Goal: Task Accomplishment & Management: Complete application form

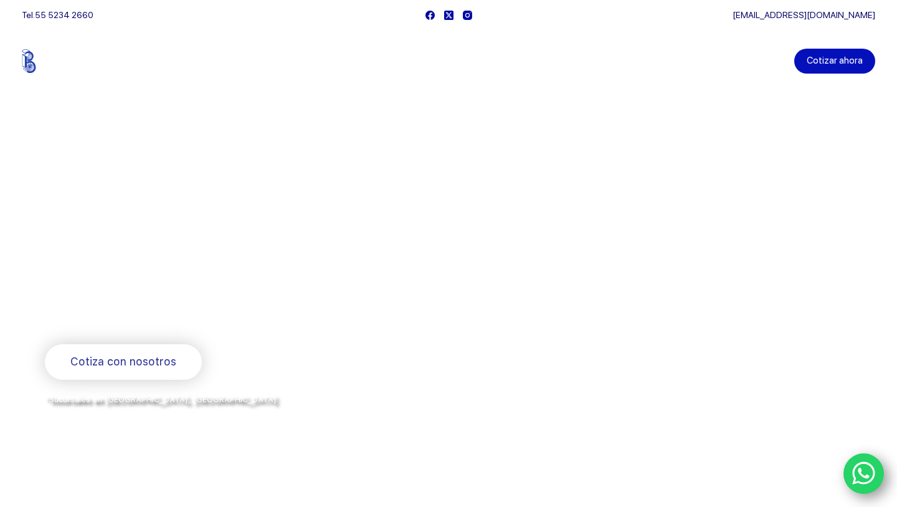
click at [831, 58] on link "Cotizar ahora" at bounding box center [834, 61] width 81 height 25
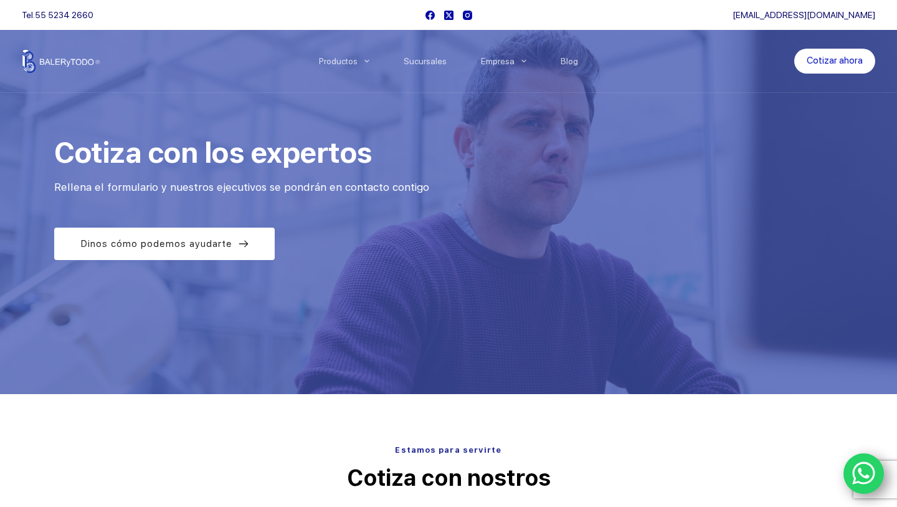
click at [862, 469] on icon "WhatsApp" at bounding box center [864, 473] width 24 height 26
click at [853, 470] on icon "WhatsApp" at bounding box center [863, 473] width 23 height 23
click at [857, 467] on icon "WhatsApp" at bounding box center [864, 473] width 24 height 26
